Goal: Information Seeking & Learning: Learn about a topic

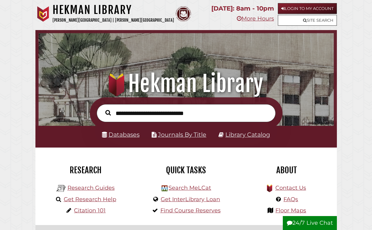
scroll to position [98, 292]
click at [298, 8] on link "Login to My Account" at bounding box center [307, 8] width 59 height 11
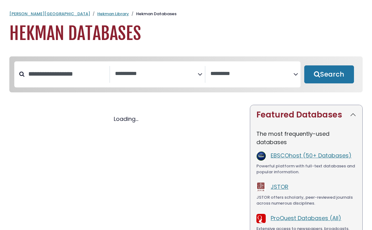
select select "Database Subject Filter"
select select "Database Vendors Filter"
select select "Database Subject Filter"
select select "Database Vendors Filter"
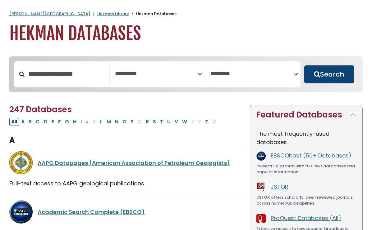
click at [323, 74] on button "Search" at bounding box center [329, 75] width 50 height 18
select select "Database Subject Filter"
select select "Database Vendors Filter"
click at [337, 75] on button "Search" at bounding box center [329, 75] width 50 height 18
select select "Database Subject Filter"
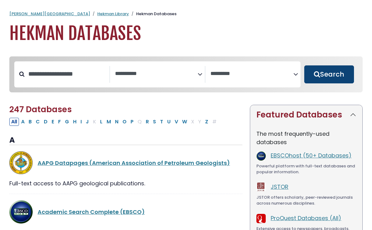
select select "Database Vendors Filter"
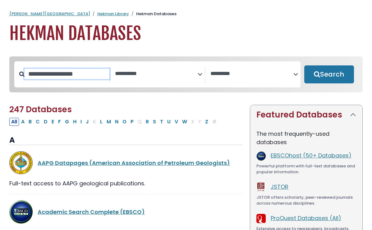
click at [59, 79] on input "Search database by title or keyword" at bounding box center [67, 74] width 85 height 10
paste input "**********"
type input "**********"
click at [311, 65] on div "Clear Filters Search" at bounding box center [328, 74] width 57 height 26
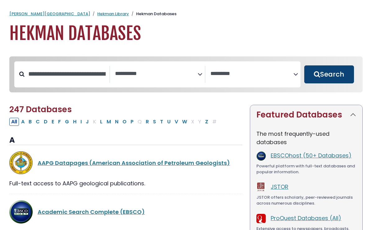
click at [325, 79] on button "Search" at bounding box center [329, 75] width 50 height 18
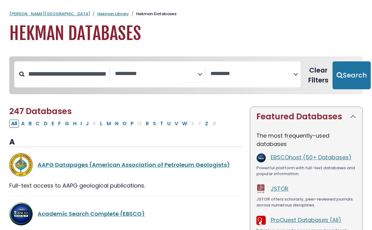
select select "Database Subject Filter"
select select "Database Vendors Filter"
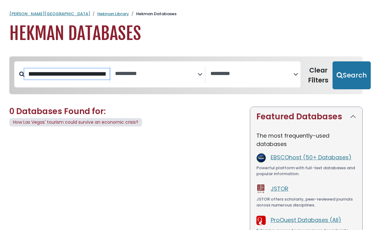
click at [104, 77] on input "**********" at bounding box center [67, 74] width 85 height 10
drag, startPoint x: 104, startPoint y: 77, endPoint x: 165, endPoint y: 77, distance: 61.5
click at [165, 77] on div "**********" at bounding box center [157, 74] width 286 height 26
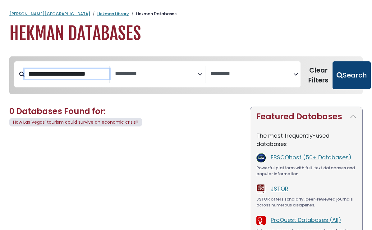
type input "**********"
click at [346, 70] on button "Search" at bounding box center [351, 75] width 38 height 28
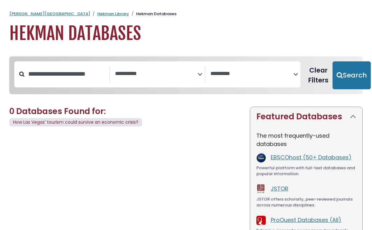
select select "Database Subject Filter"
select select "Database Vendors Filter"
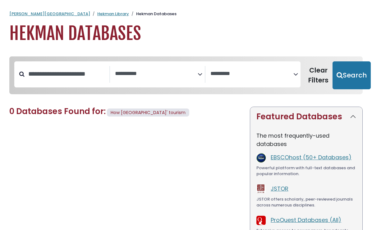
type input "**********"
select select "Database Subject Filter"
select select "Database Vendors Filter"
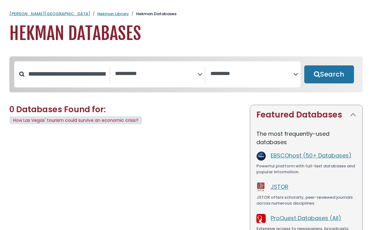
select select "Database Subject Filter"
select select "Database Vendors Filter"
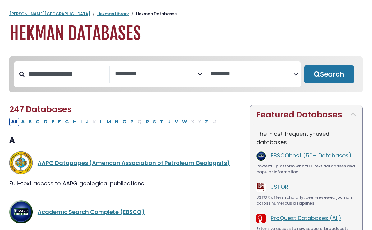
select select "Database Subject Filter"
select select "Database Vendors Filter"
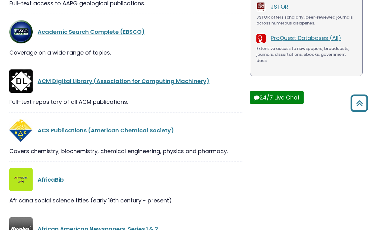
scroll to position [89, 0]
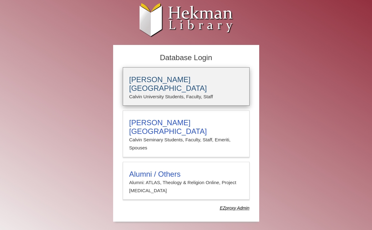
click at [199, 93] on p "Calvin University Students, Faculty, Staff" at bounding box center [186, 97] width 114 height 8
